Goal: Transaction & Acquisition: Purchase product/service

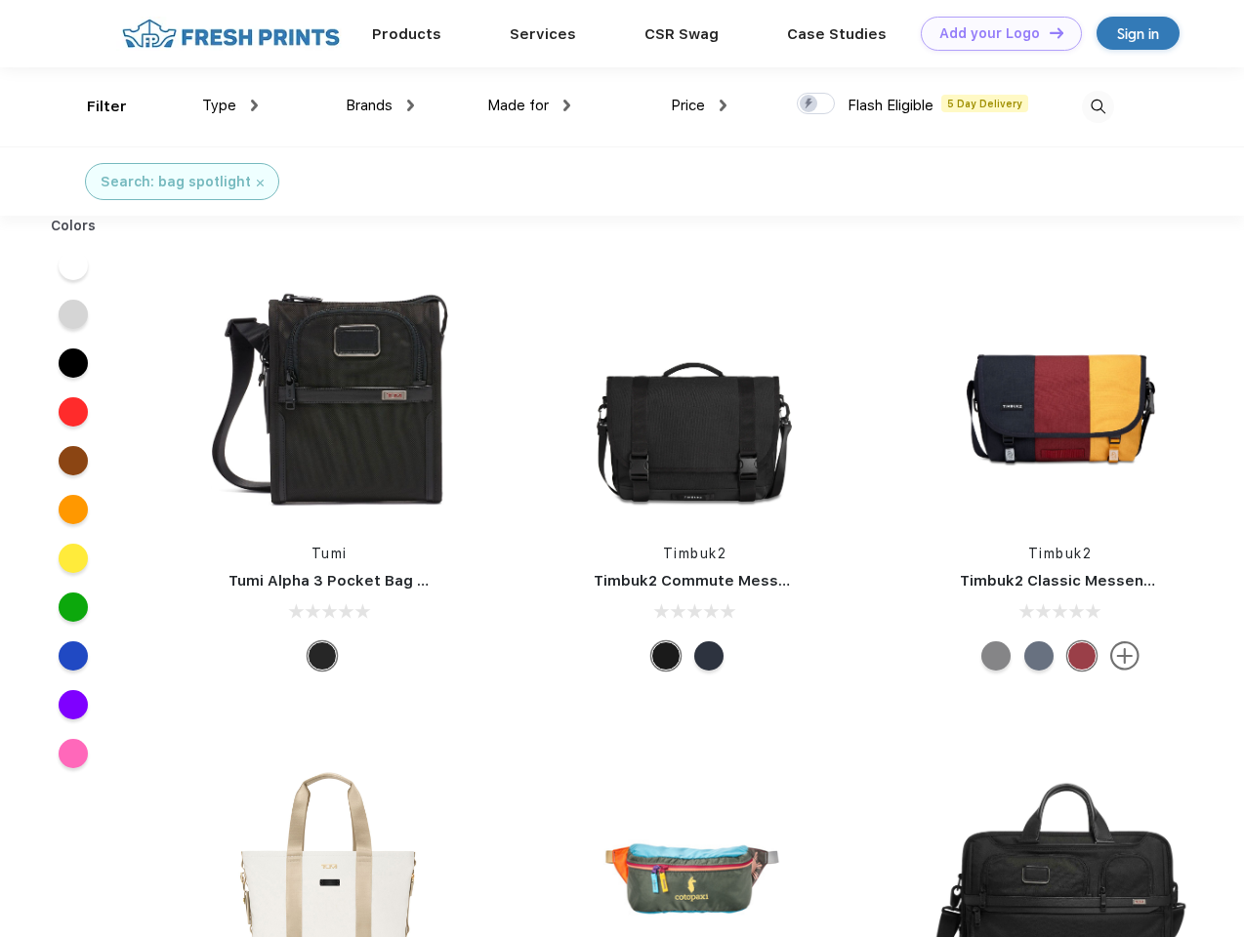
click at [994, 33] on link "Add your Logo Design Tool" at bounding box center [1001, 34] width 161 height 34
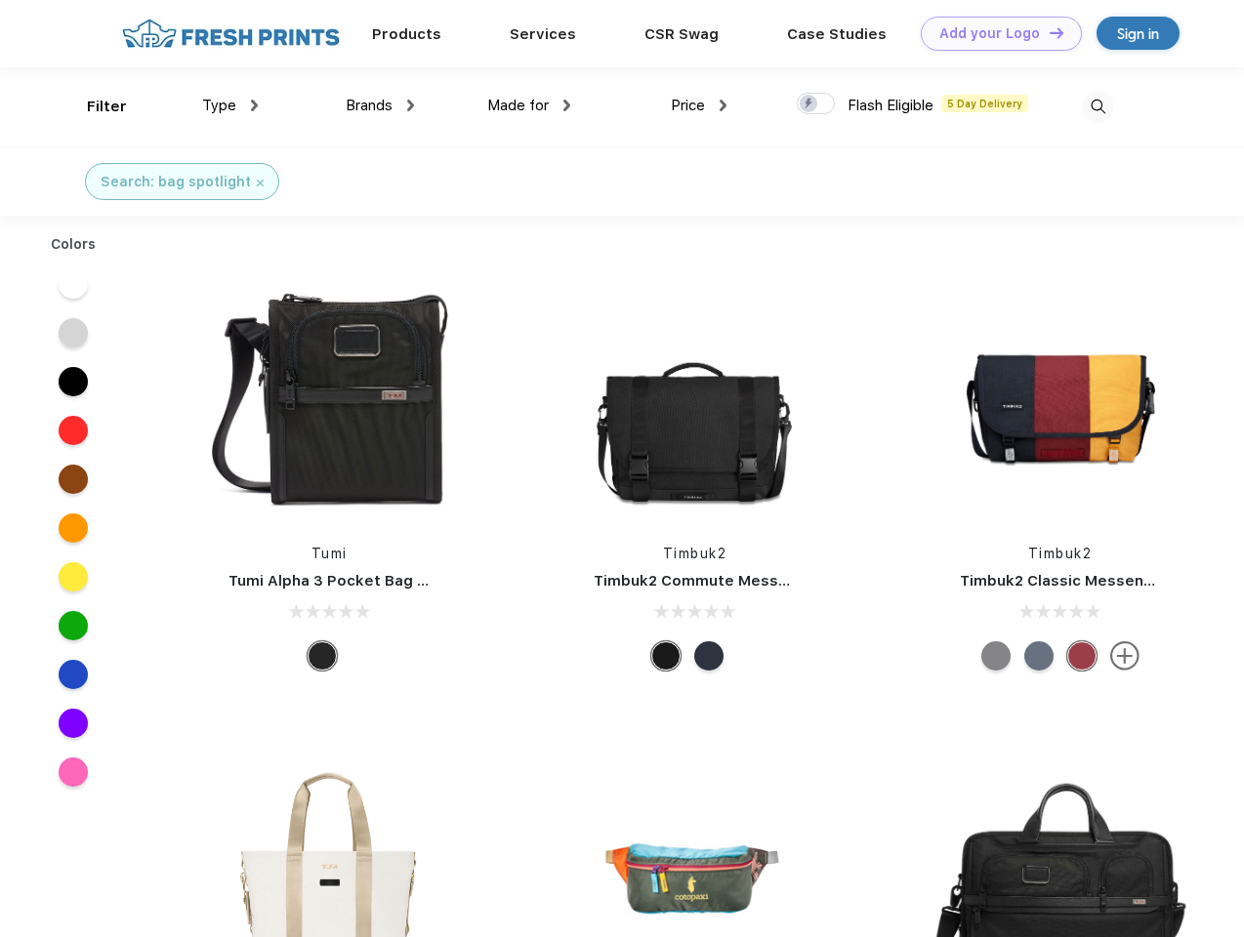
click at [0, 0] on div "Design Tool" at bounding box center [0, 0] width 0 height 0
click at [1048, 32] on link "Add your Logo Design Tool" at bounding box center [1001, 34] width 161 height 34
click at [94, 106] on div "Filter" at bounding box center [107, 107] width 40 height 22
click at [230, 105] on span "Type" at bounding box center [219, 106] width 34 height 18
click at [380, 105] on span "Brands" at bounding box center [369, 106] width 47 height 18
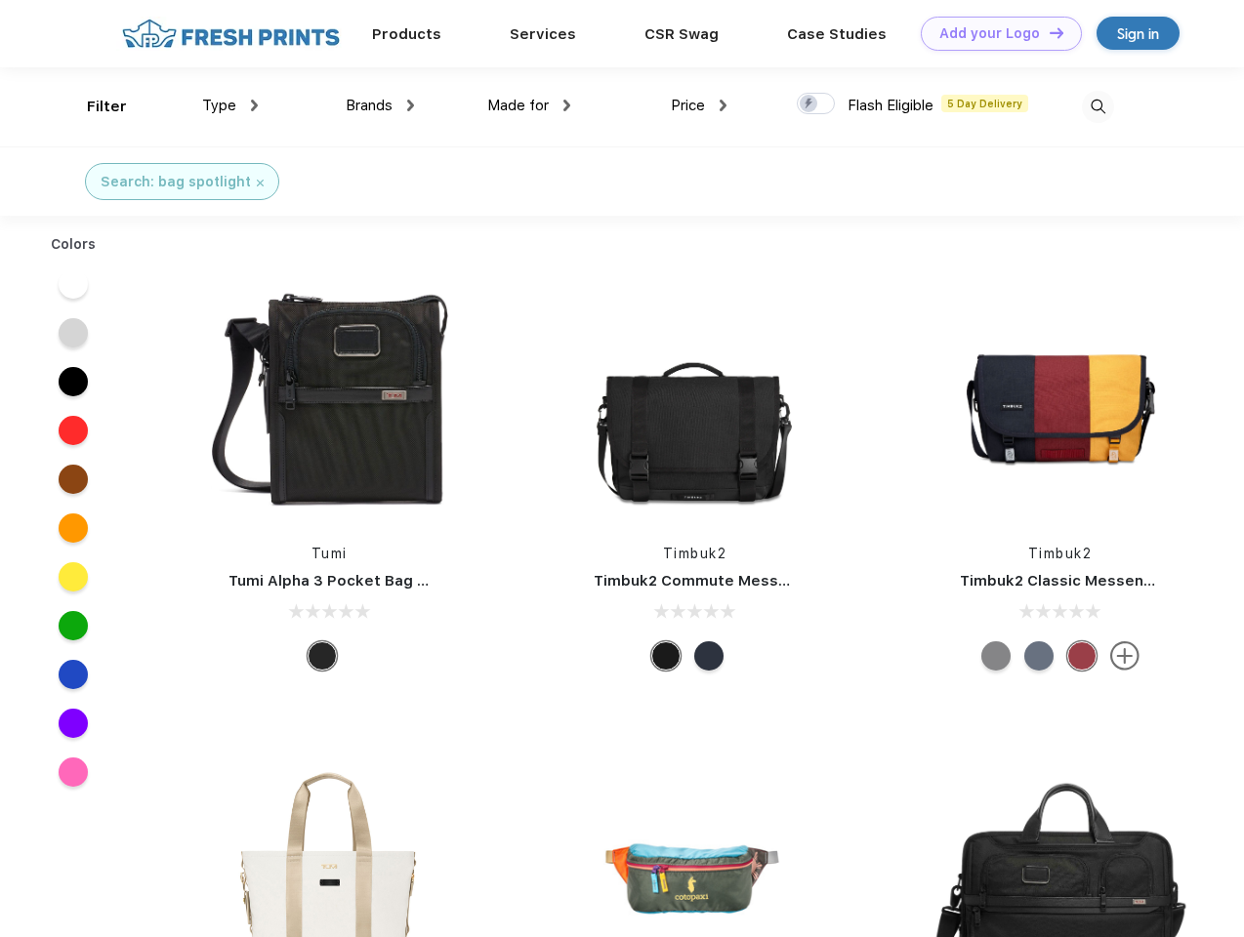
click at [529, 105] on span "Made for" at bounding box center [518, 106] width 62 height 18
click at [699, 105] on span "Price" at bounding box center [688, 106] width 34 height 18
click at [816, 104] on div at bounding box center [816, 103] width 38 height 21
click at [809, 104] on input "checkbox" at bounding box center [803, 98] width 13 height 13
click at [1097, 106] on img at bounding box center [1098, 107] width 32 height 32
